Goal: Task Accomplishment & Management: Use online tool/utility

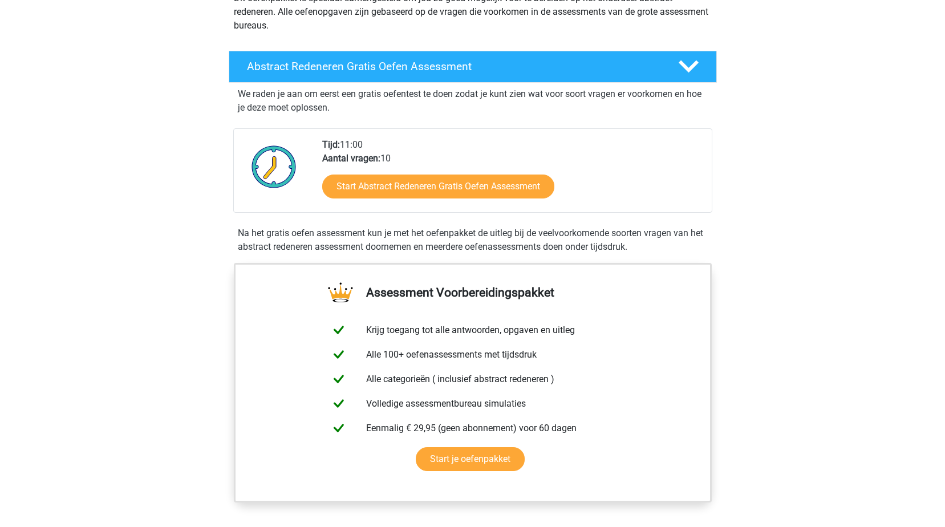
scroll to position [171, 0]
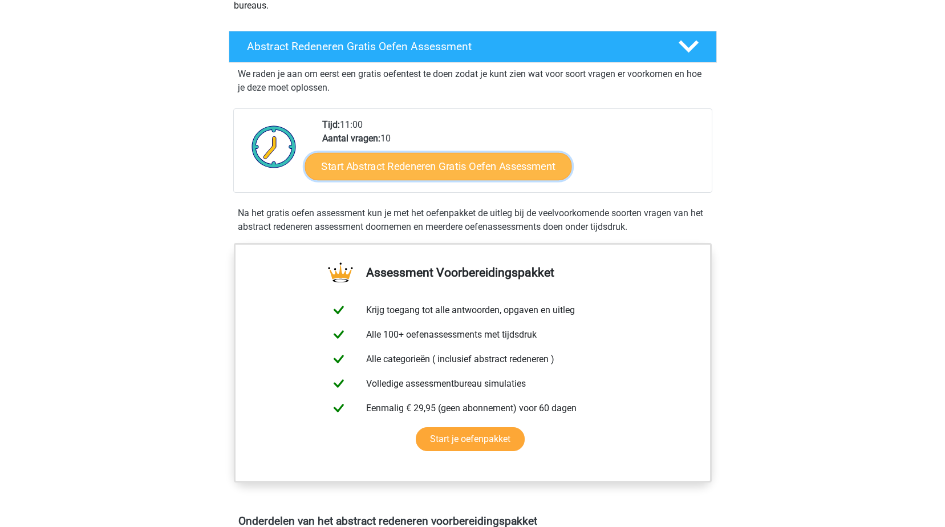
click at [504, 162] on link "Start Abstract Redeneren Gratis Oefen Assessment" at bounding box center [437, 165] width 267 height 27
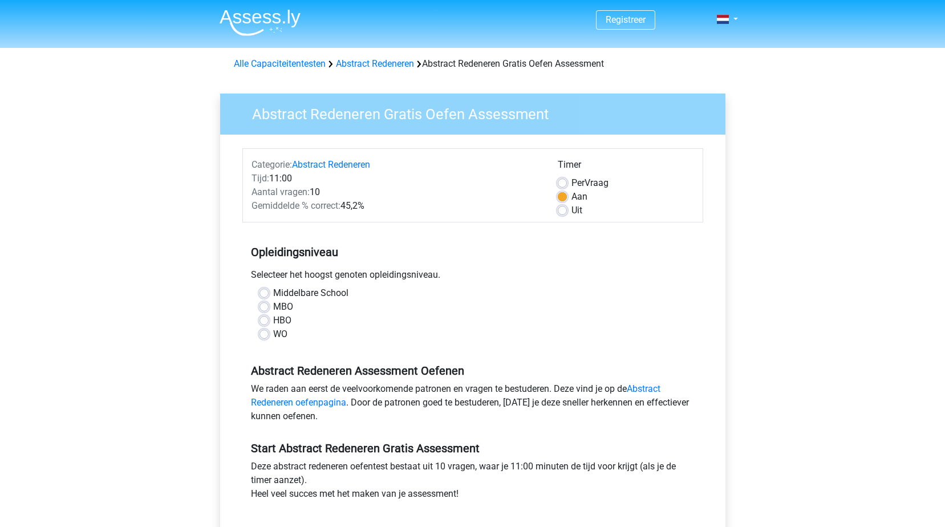
click at [285, 321] on label "HBO" at bounding box center [282, 321] width 18 height 14
click at [269, 321] on input "HBO" at bounding box center [263, 319] width 9 height 11
radio input "true"
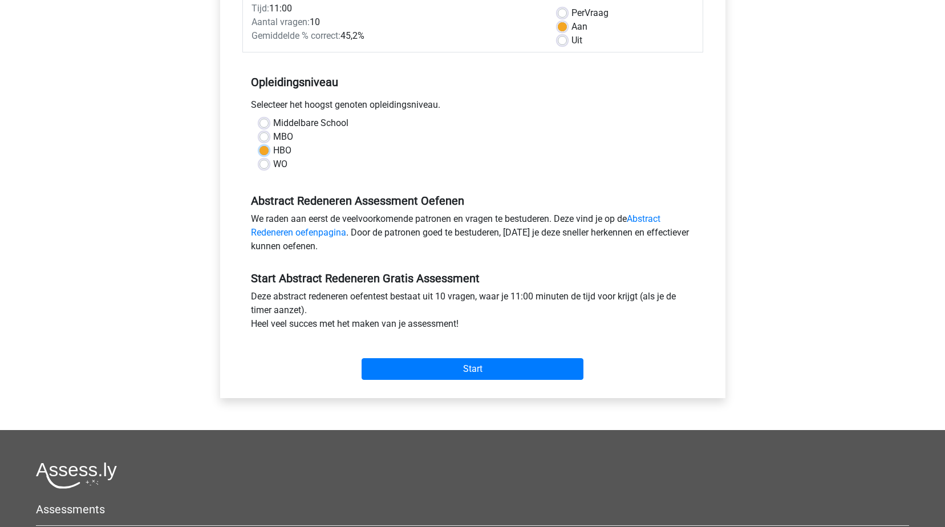
scroll to position [171, 0]
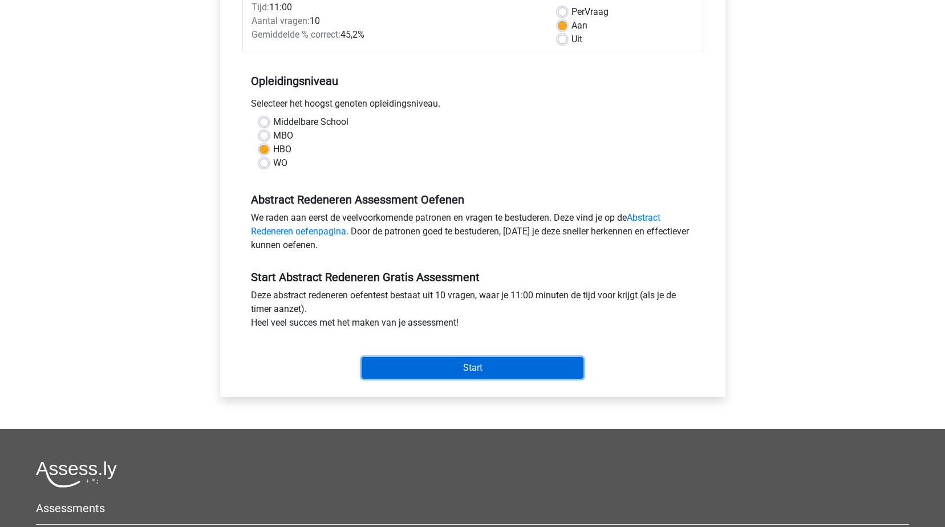
click at [506, 369] on input "Start" at bounding box center [472, 368] width 222 height 22
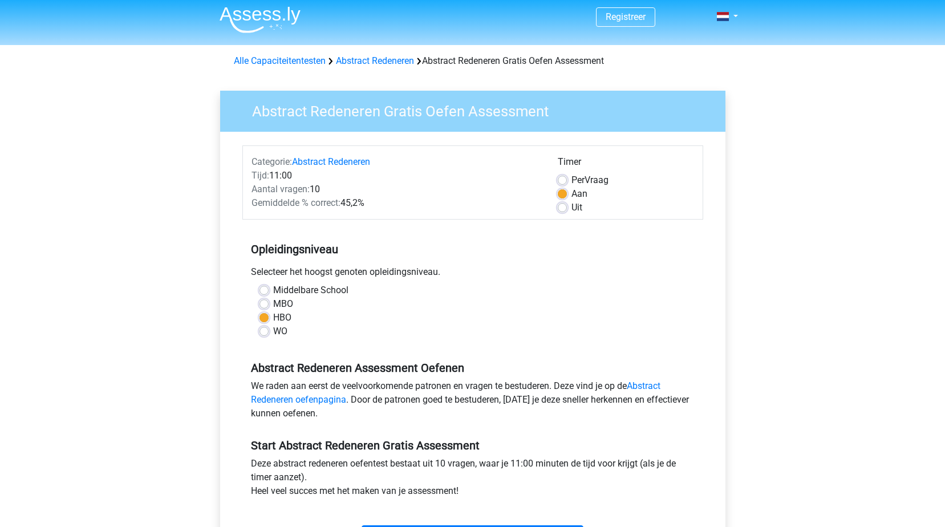
scroll to position [0, 0]
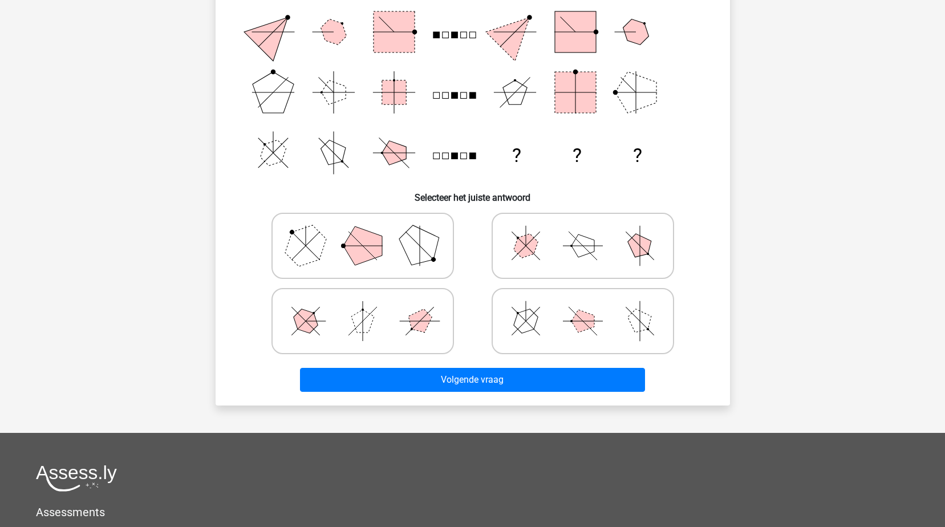
scroll to position [171, 0]
